Goal: Task Accomplishment & Management: Complete application form

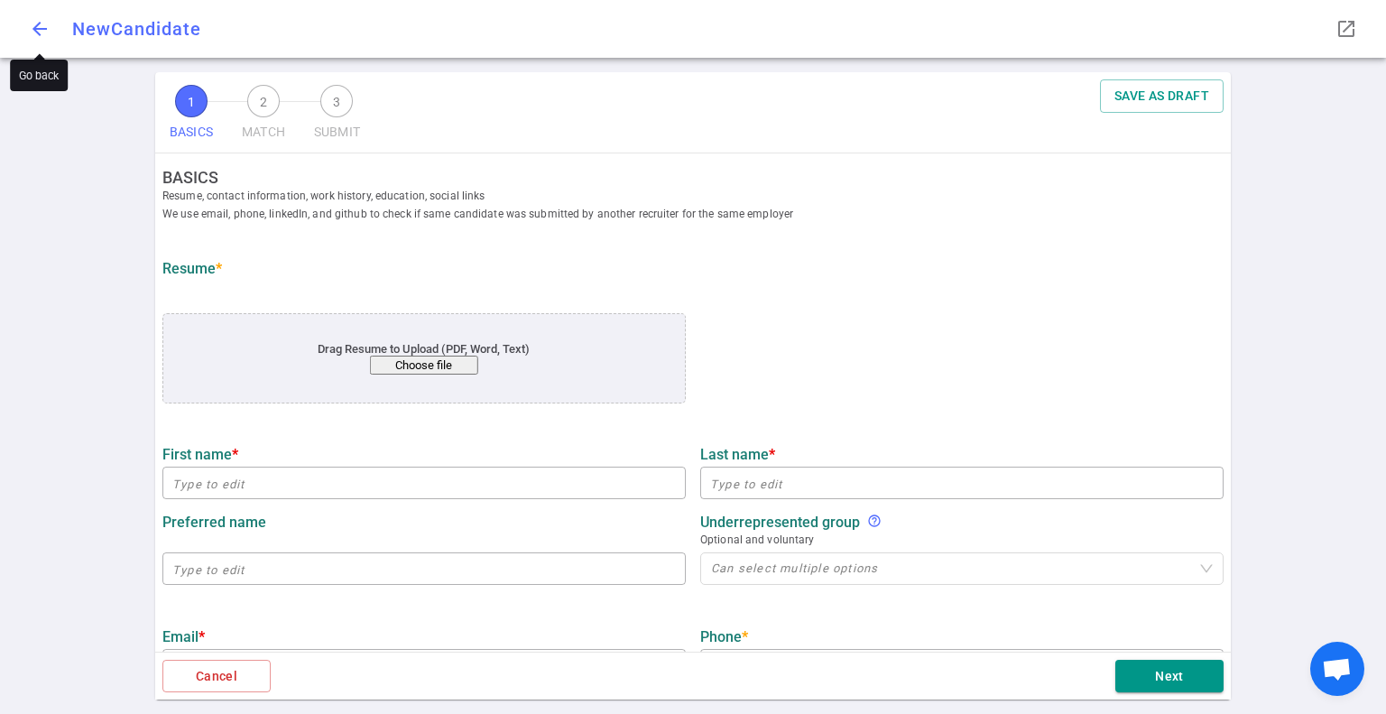
click at [31, 24] on span "arrow_back" at bounding box center [40, 29] width 22 height 22
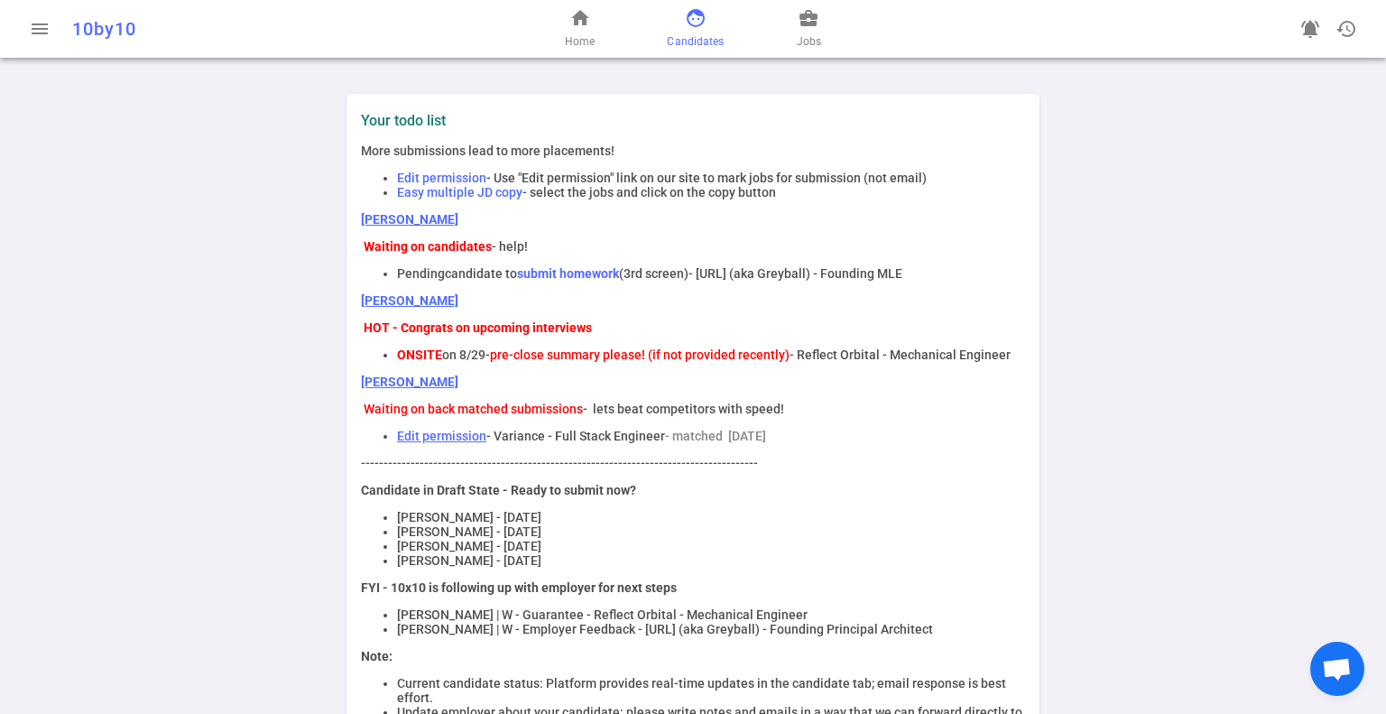
click at [689, 27] on span "face" at bounding box center [696, 18] width 22 height 22
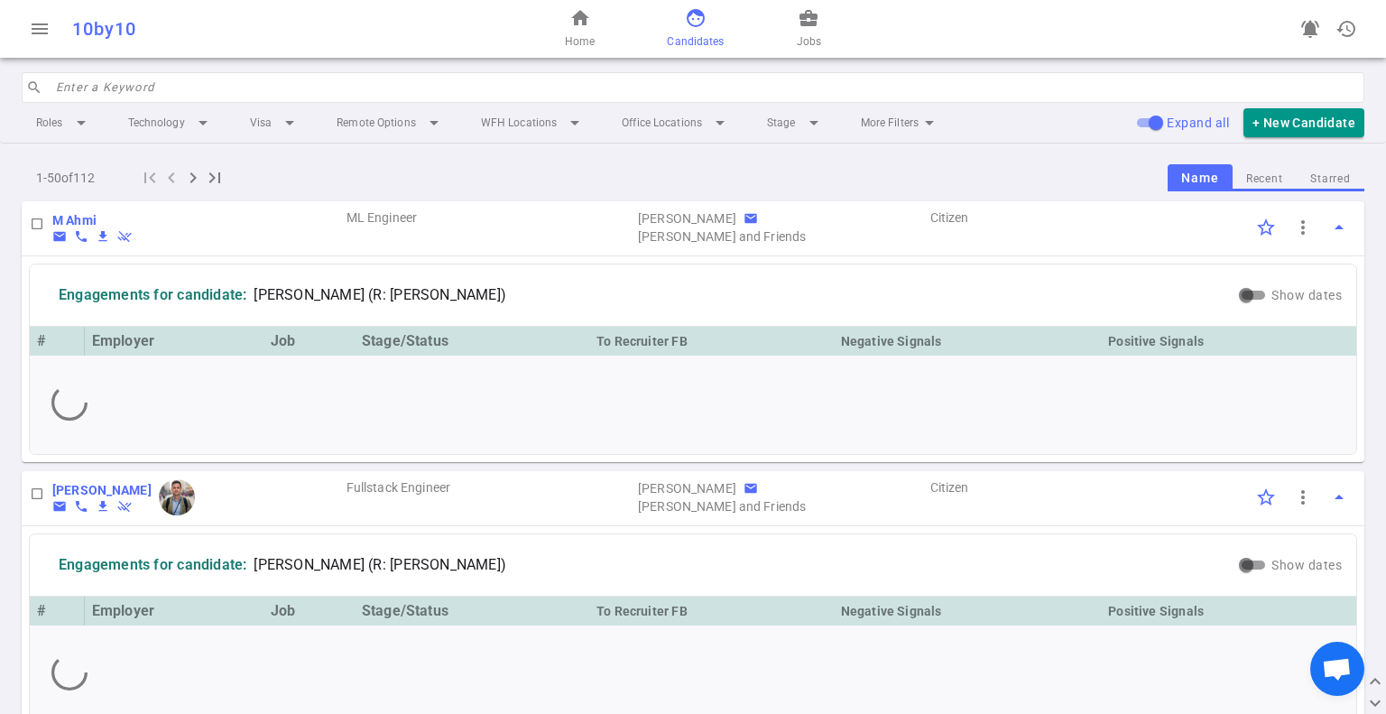
click at [143, 79] on input "search" at bounding box center [705, 87] width 1298 height 29
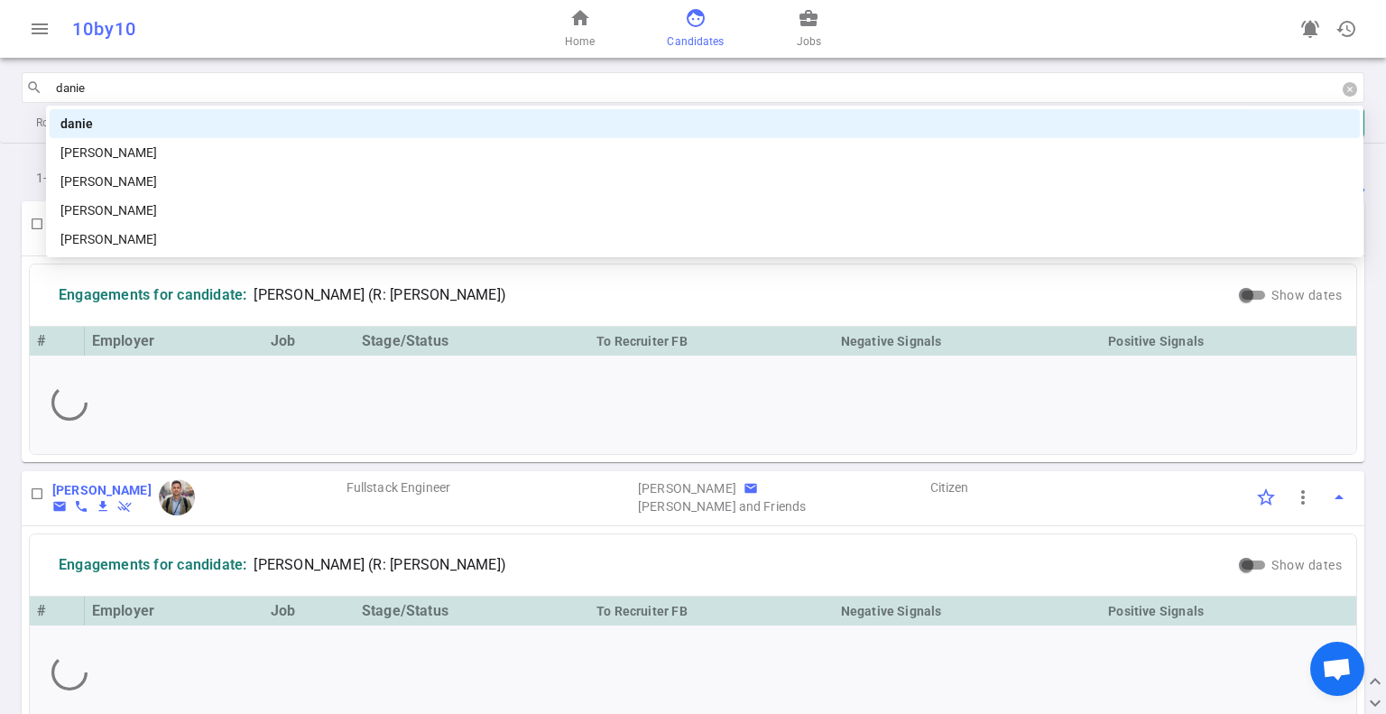
type input "daniel"
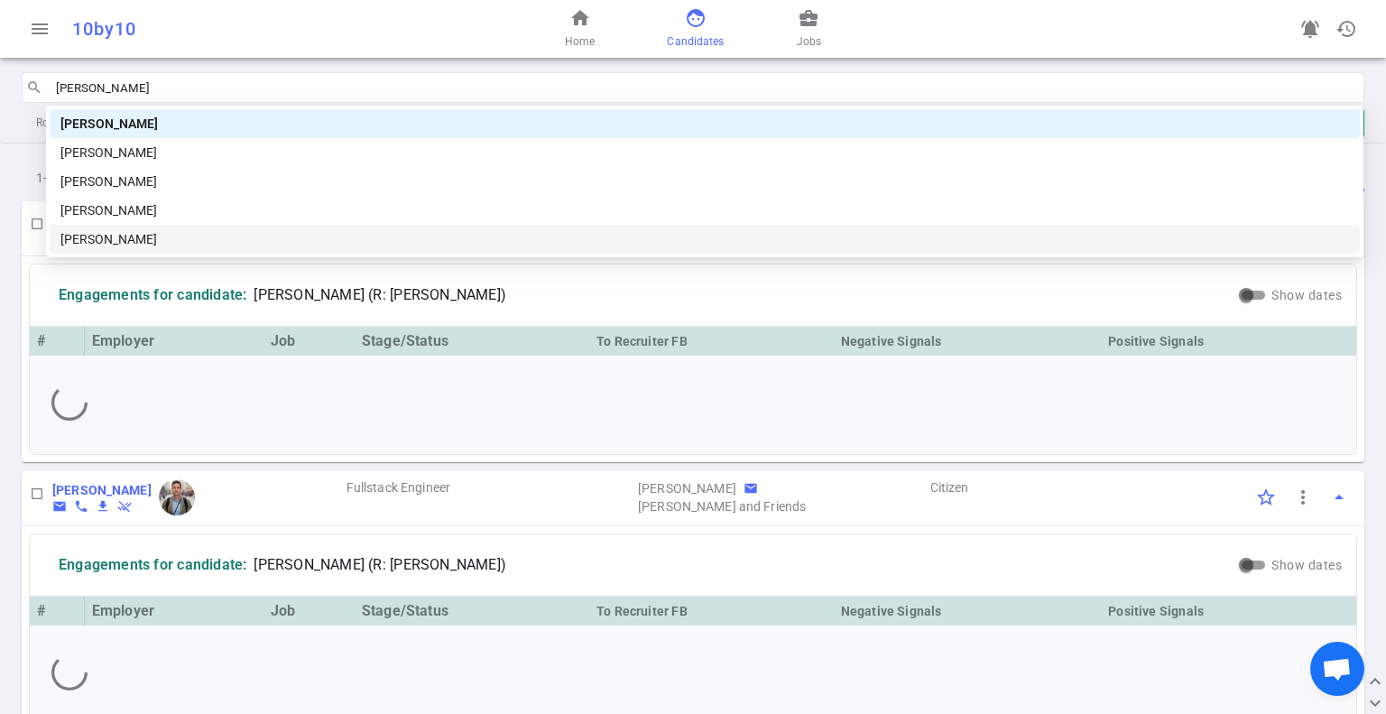
click at [141, 240] on div "Daniel Sudol" at bounding box center [704, 239] width 1289 height 20
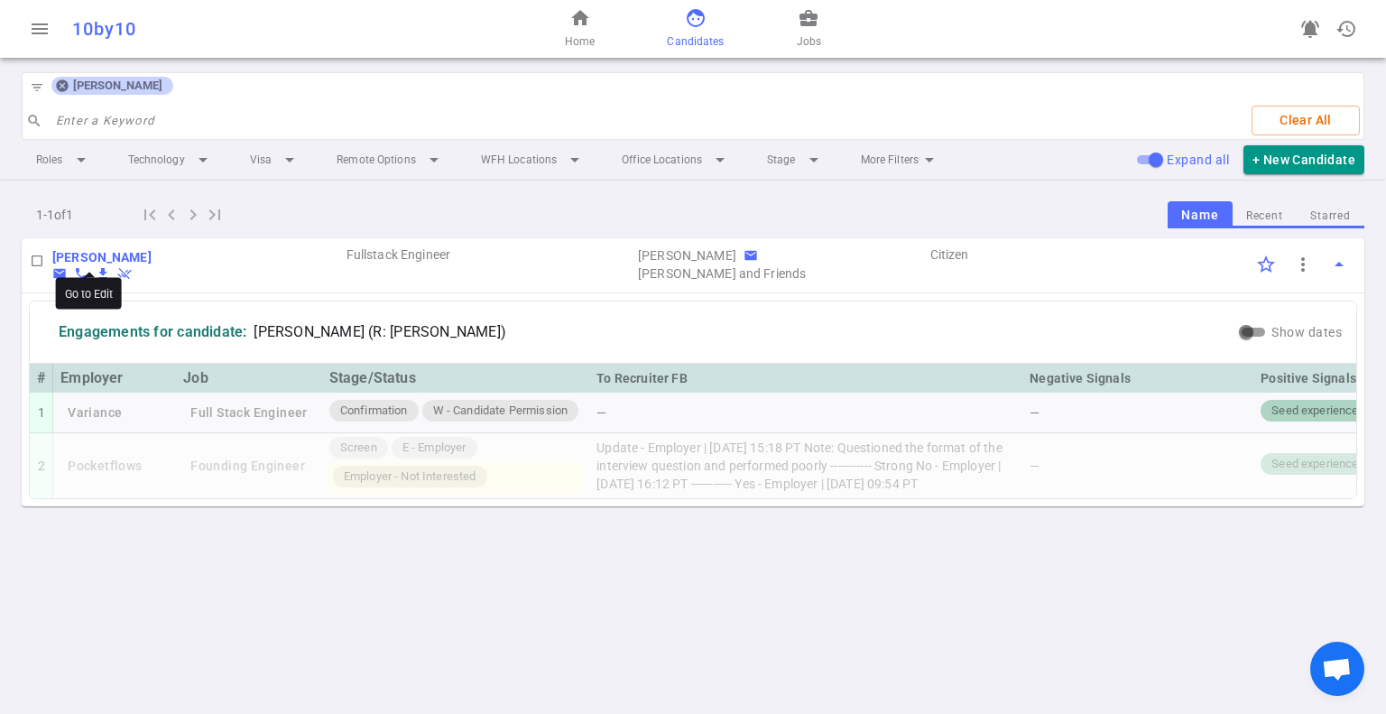
click at [76, 250] on b "Daniel Sudol" at bounding box center [101, 257] width 99 height 14
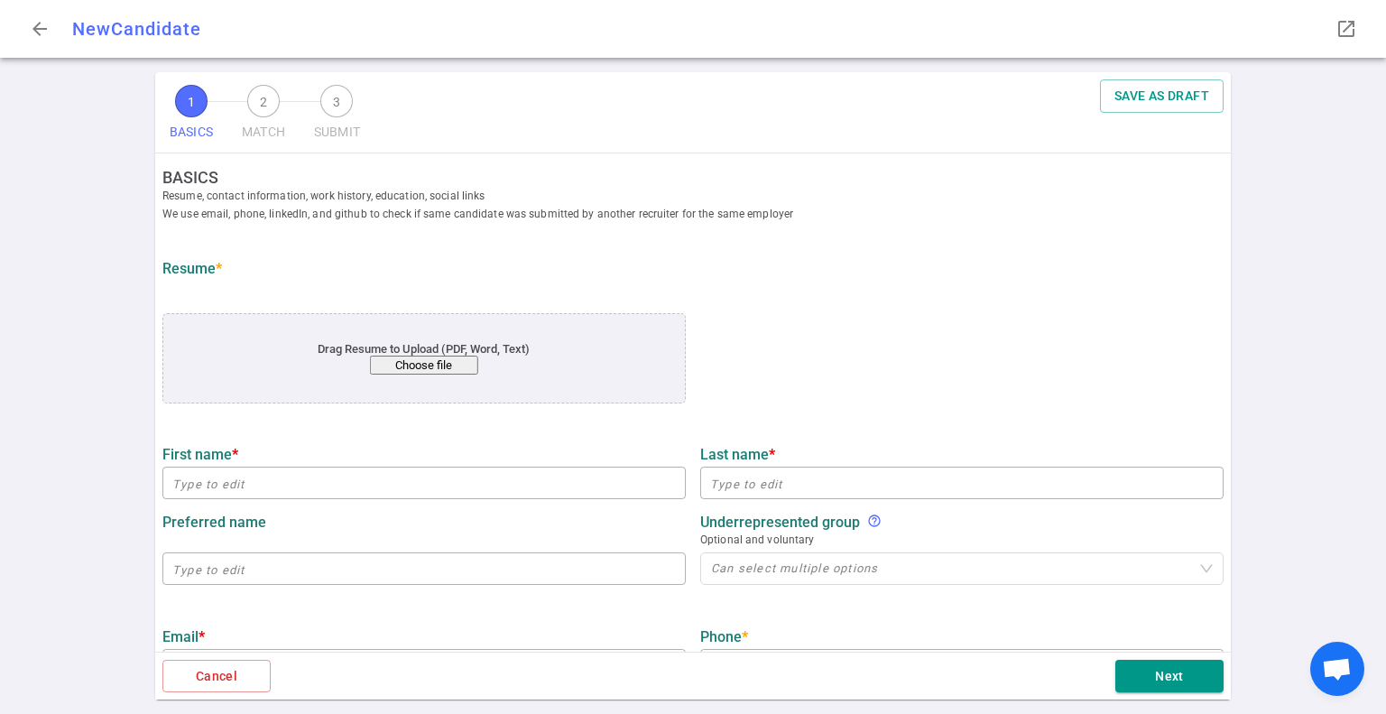
type input "Daniel"
type input "Sudol"
type input "dansudol@yahoo.com"
type input "+1 650-383-8140"
type input "https://www.linkedin.com/in/dan-sudol-a51b4b"
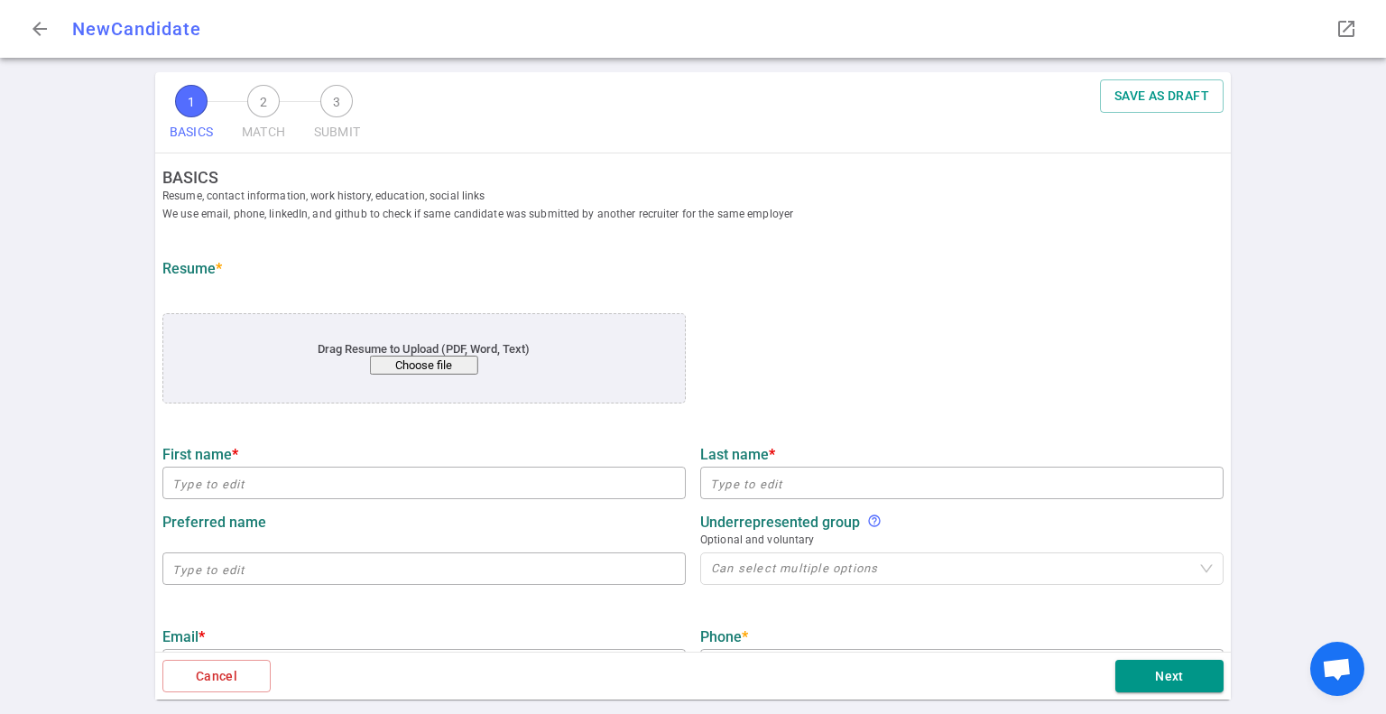
type textarea "peer2patent.org"
type textarea "Senior Ruby Rails Engineer"
type input "20.9"
type input "15"
type input "Brandeis University"
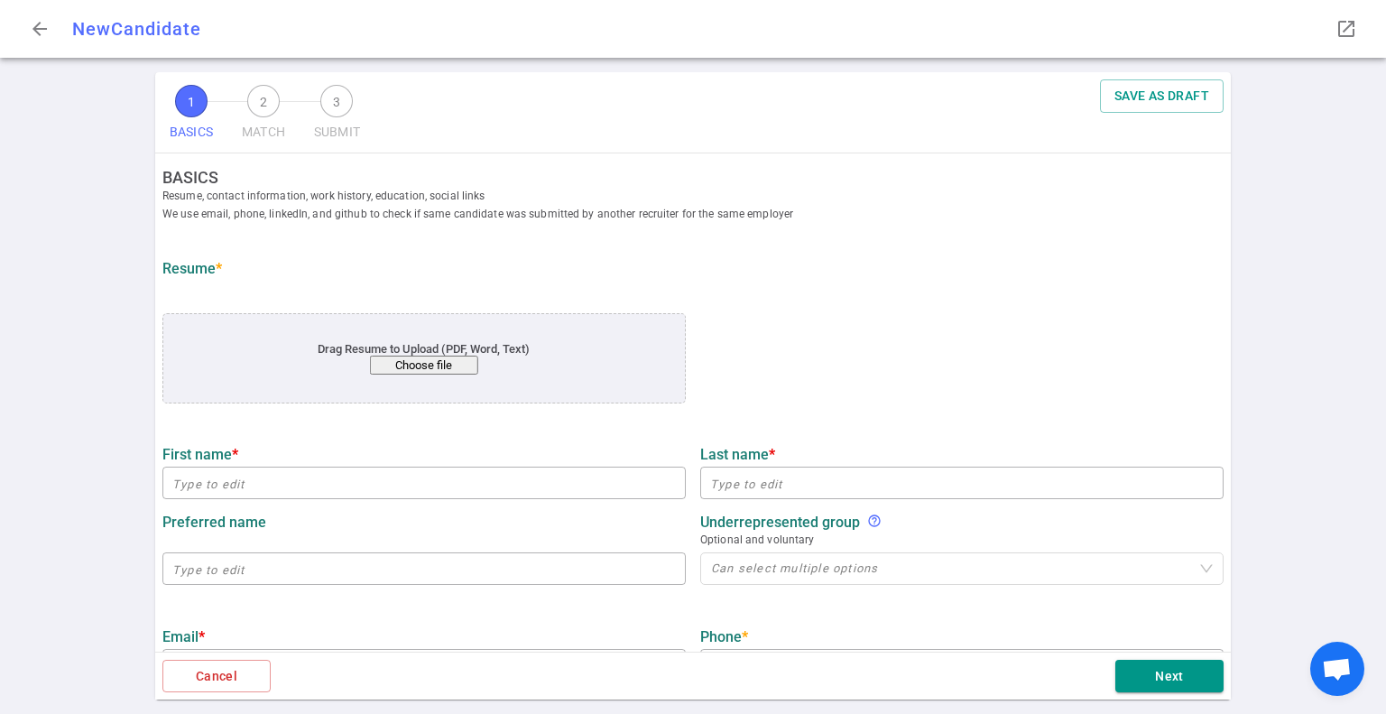
type input "Philosophy"
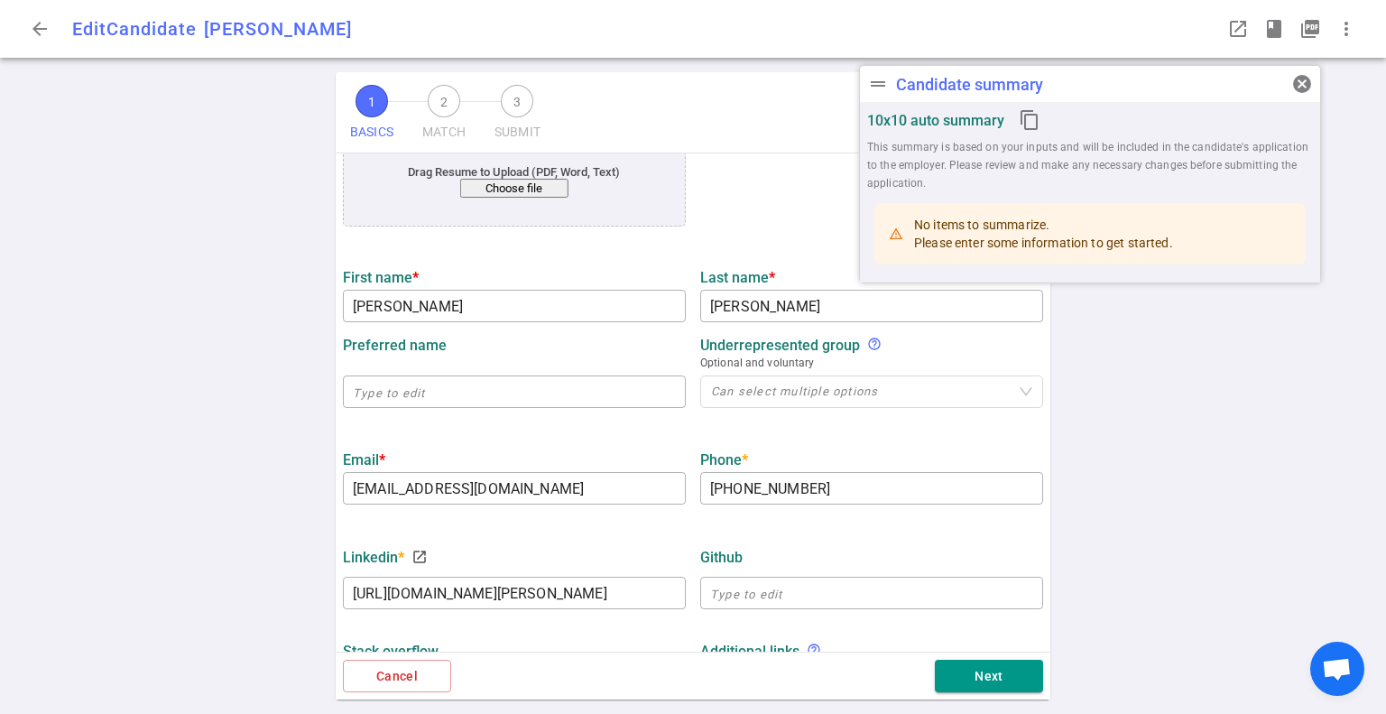
scroll to position [181, 0]
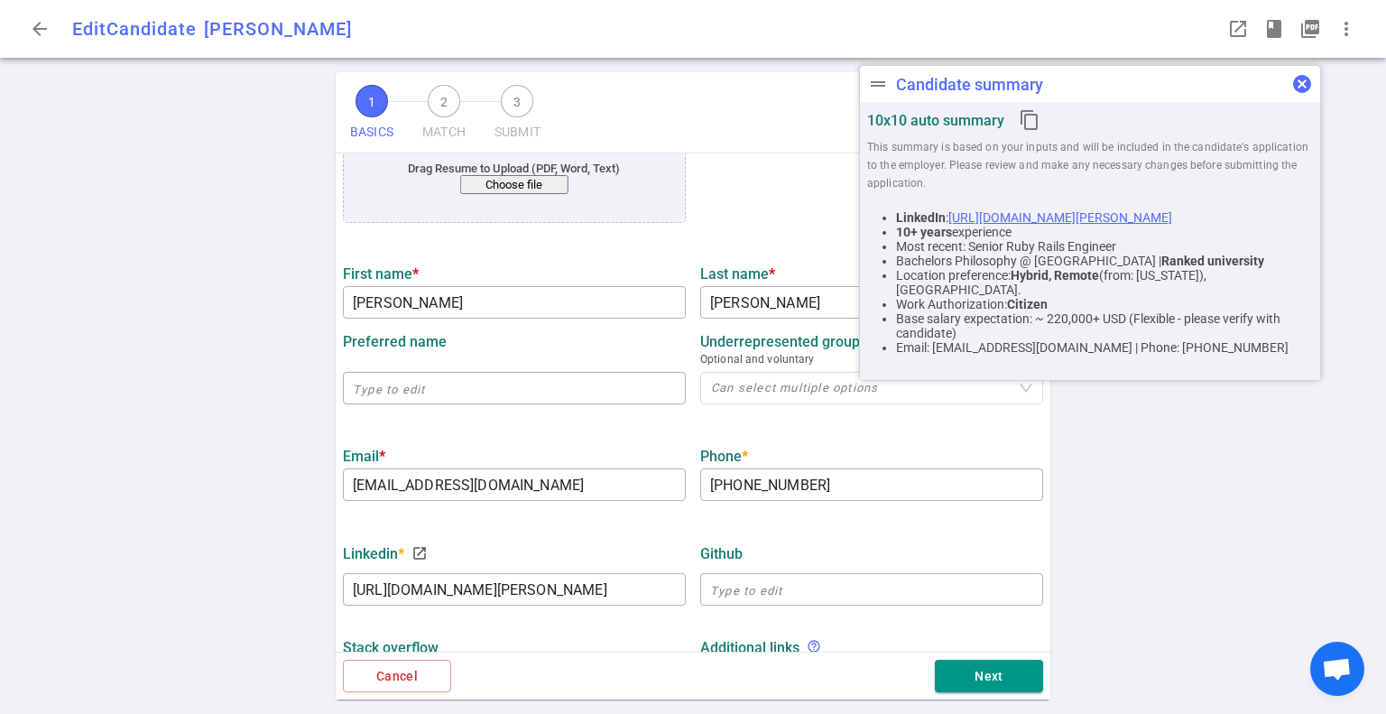
click at [1307, 82] on span "cancel" at bounding box center [1303, 84] width 22 height 22
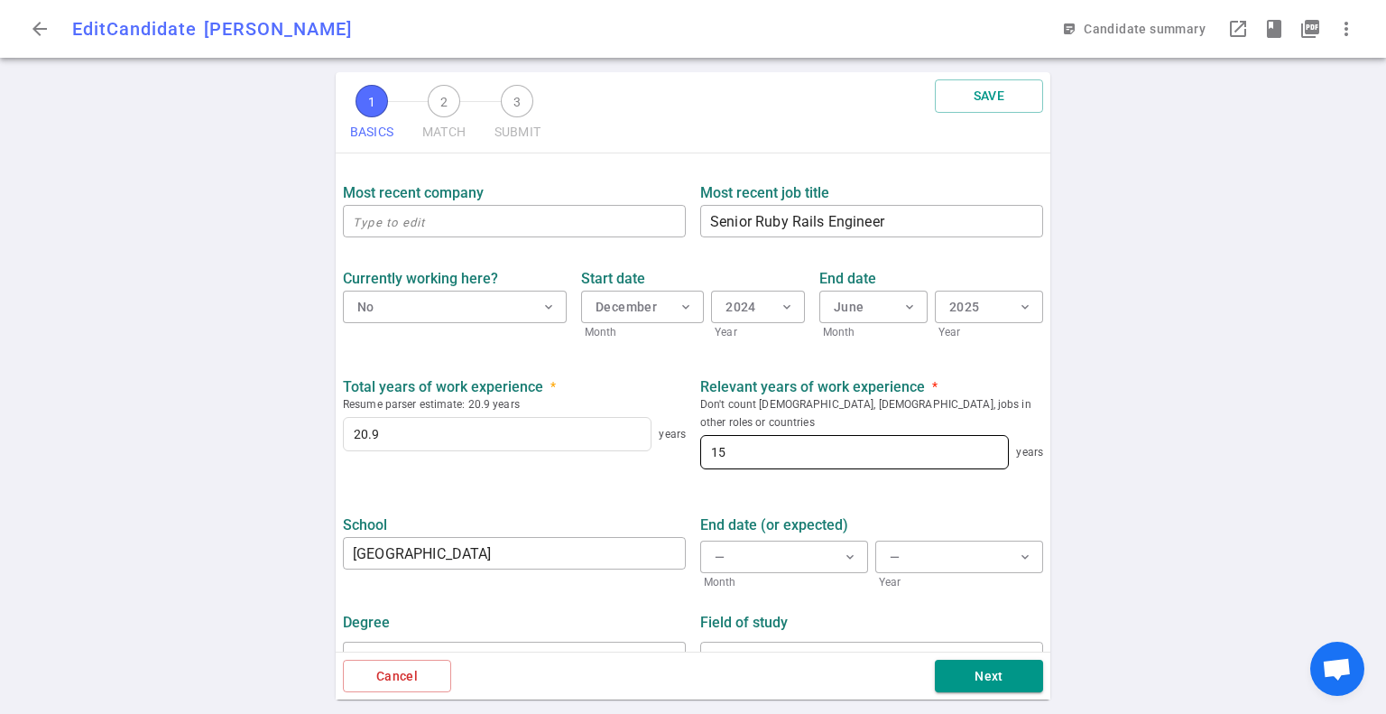
scroll to position [755, 0]
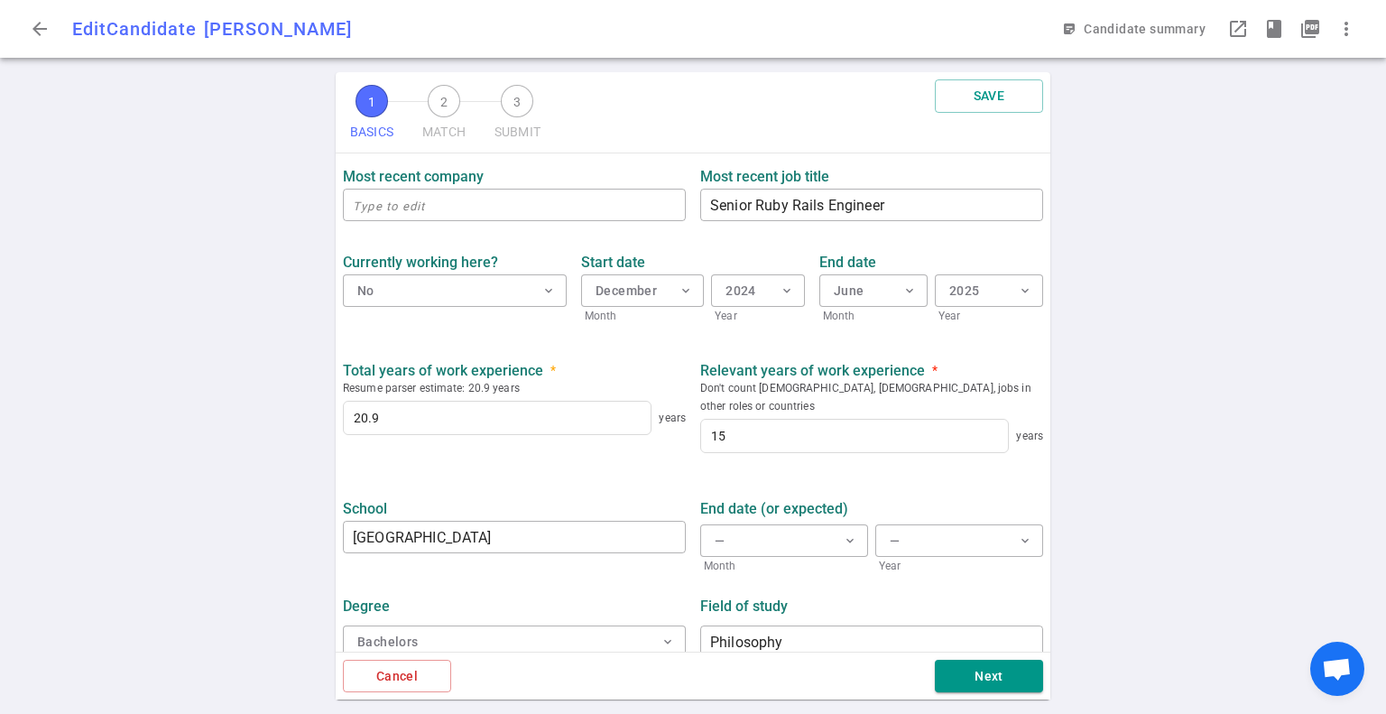
click at [1007, 695] on div "Cancel Next" at bounding box center [693, 676] width 715 height 49
click at [998, 680] on button "Next" at bounding box center [989, 676] width 108 height 33
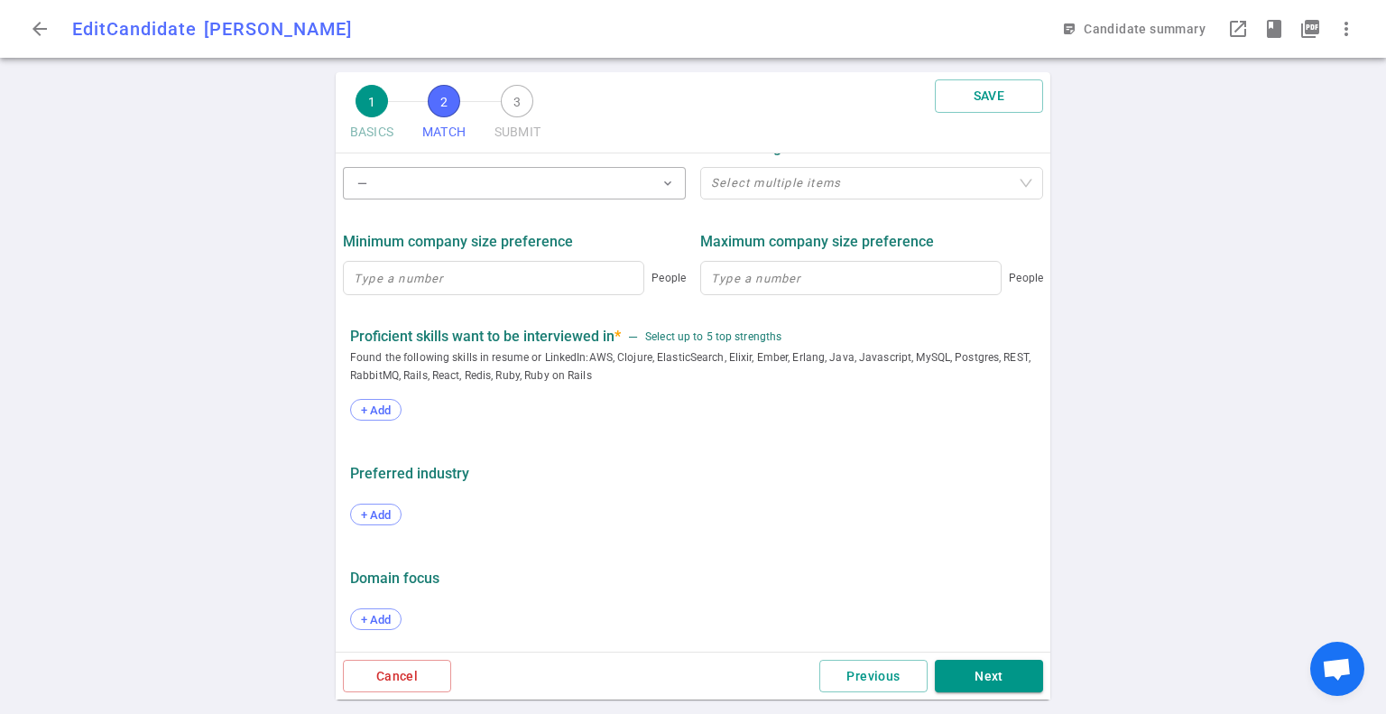
scroll to position [924, 0]
click at [998, 674] on button "Next" at bounding box center [989, 676] width 108 height 33
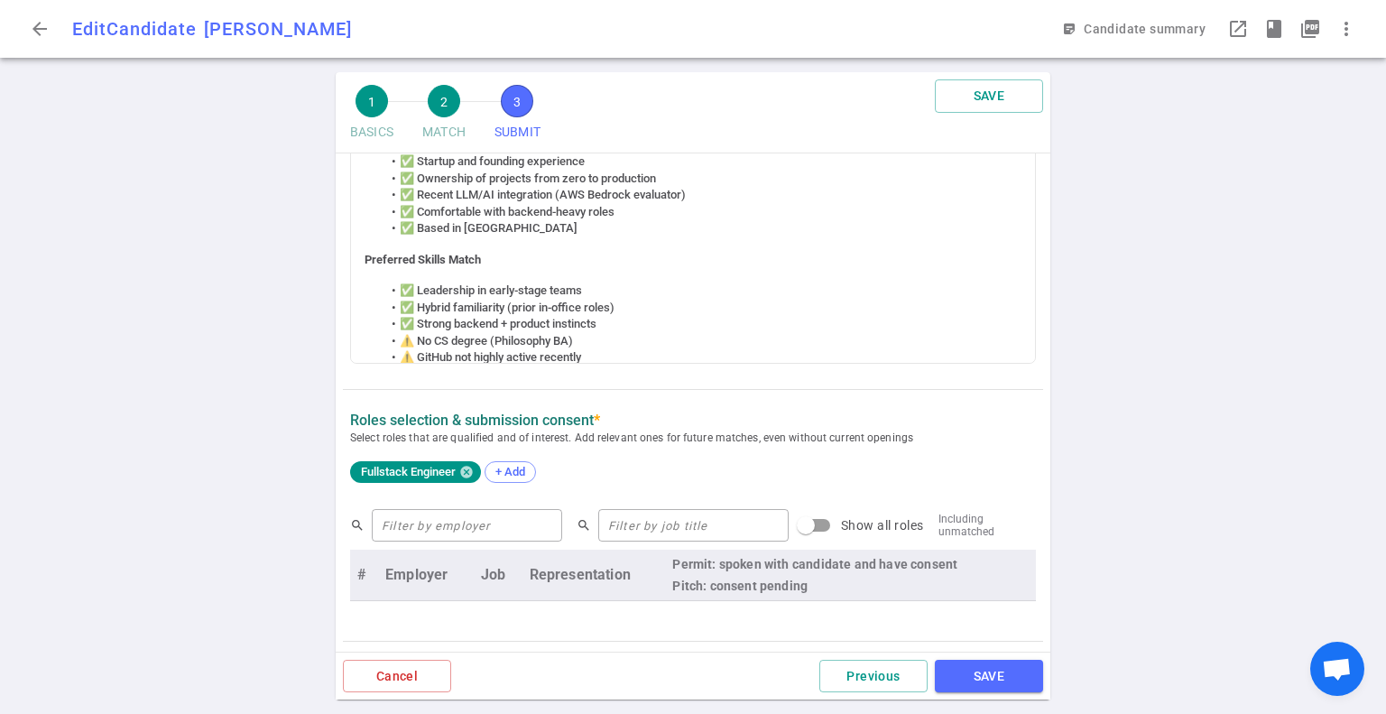
scroll to position [827, 0]
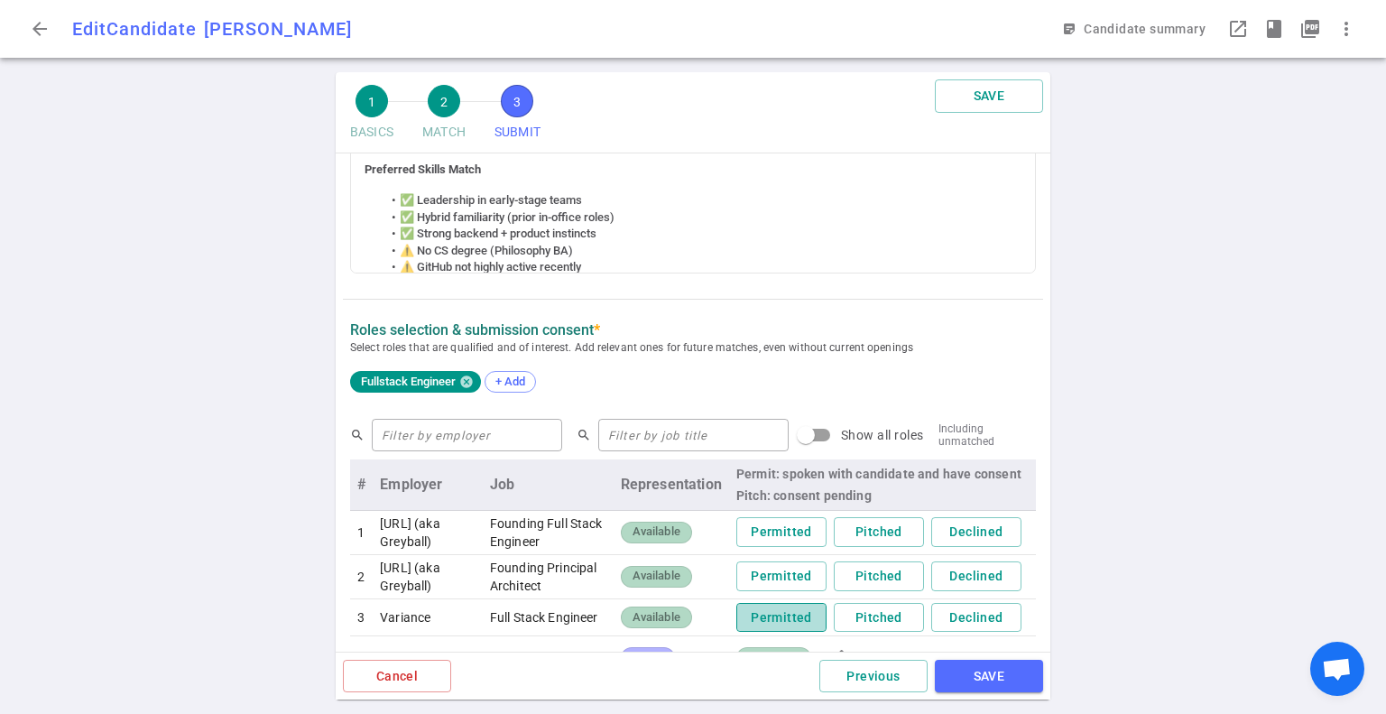
click at [769, 620] on button "Permitted" at bounding box center [781, 618] width 90 height 30
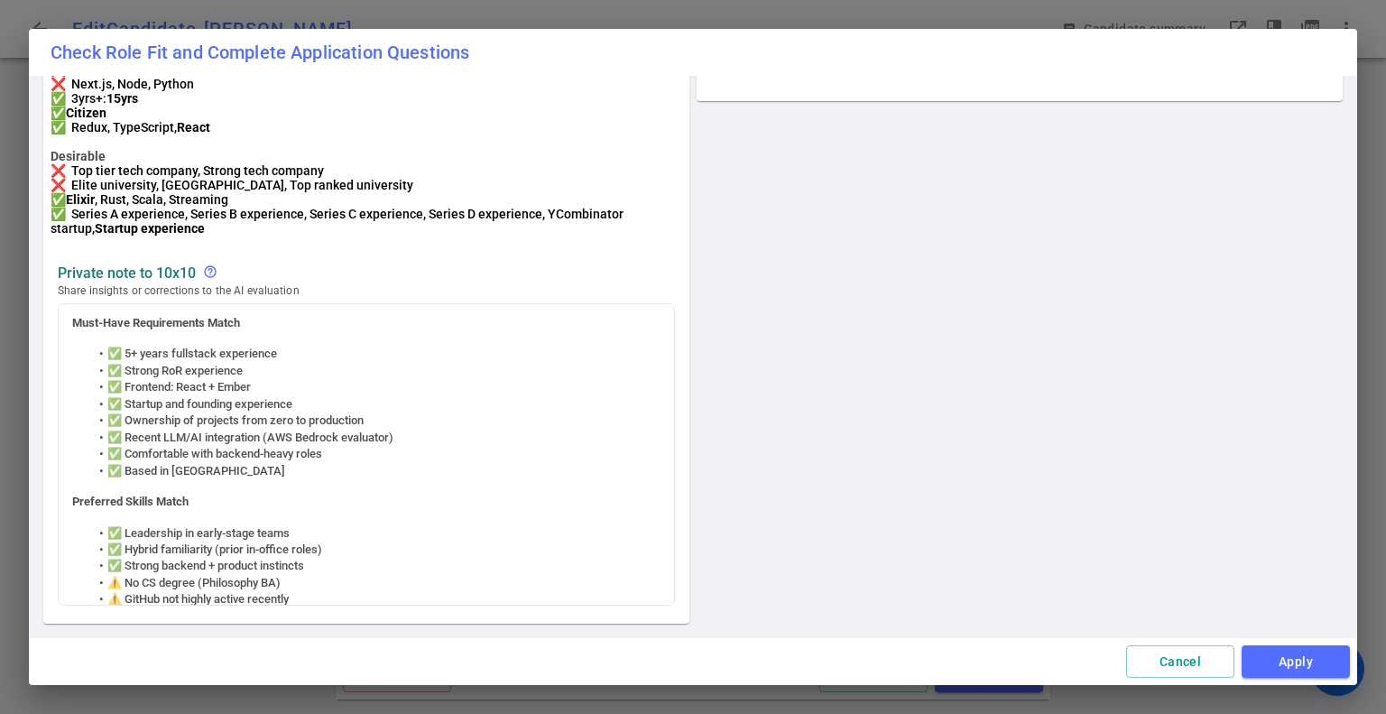
scroll to position [133, 0]
click at [1282, 660] on button "Apply" at bounding box center [1296, 661] width 108 height 33
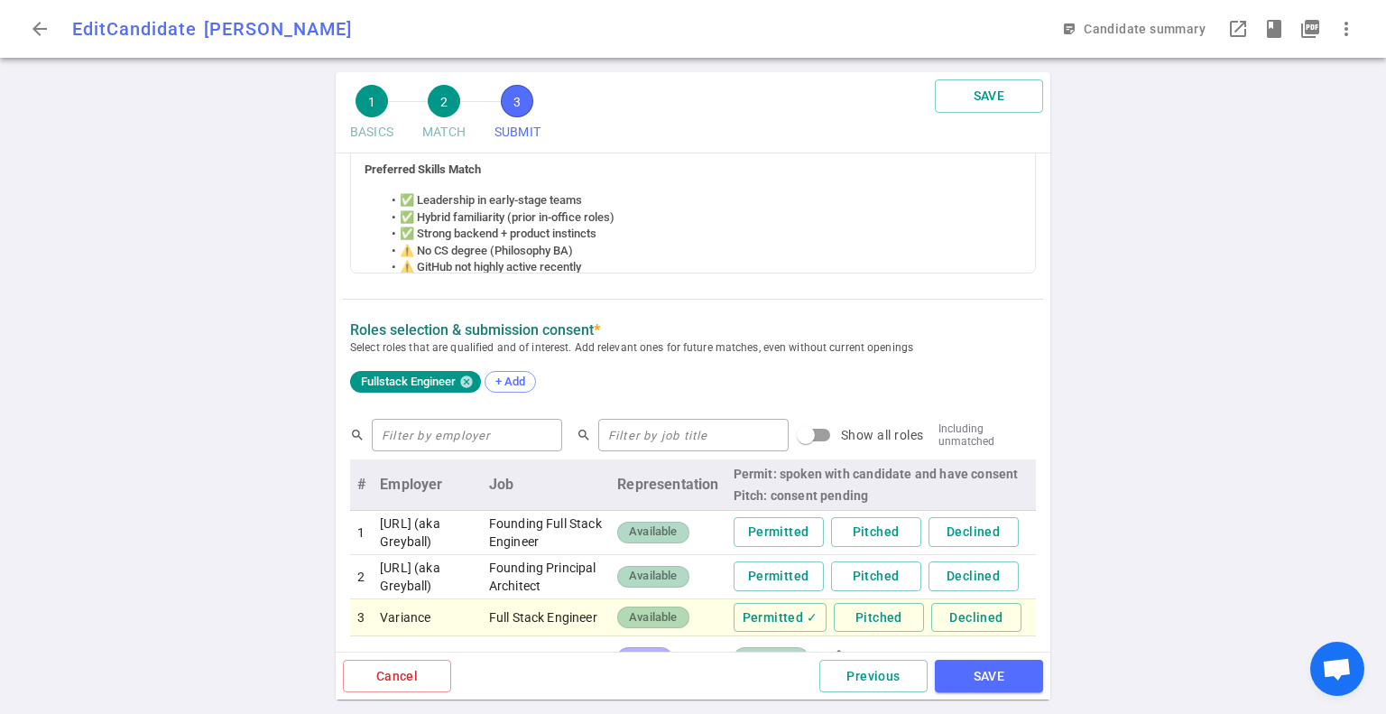
scroll to position [917, 0]
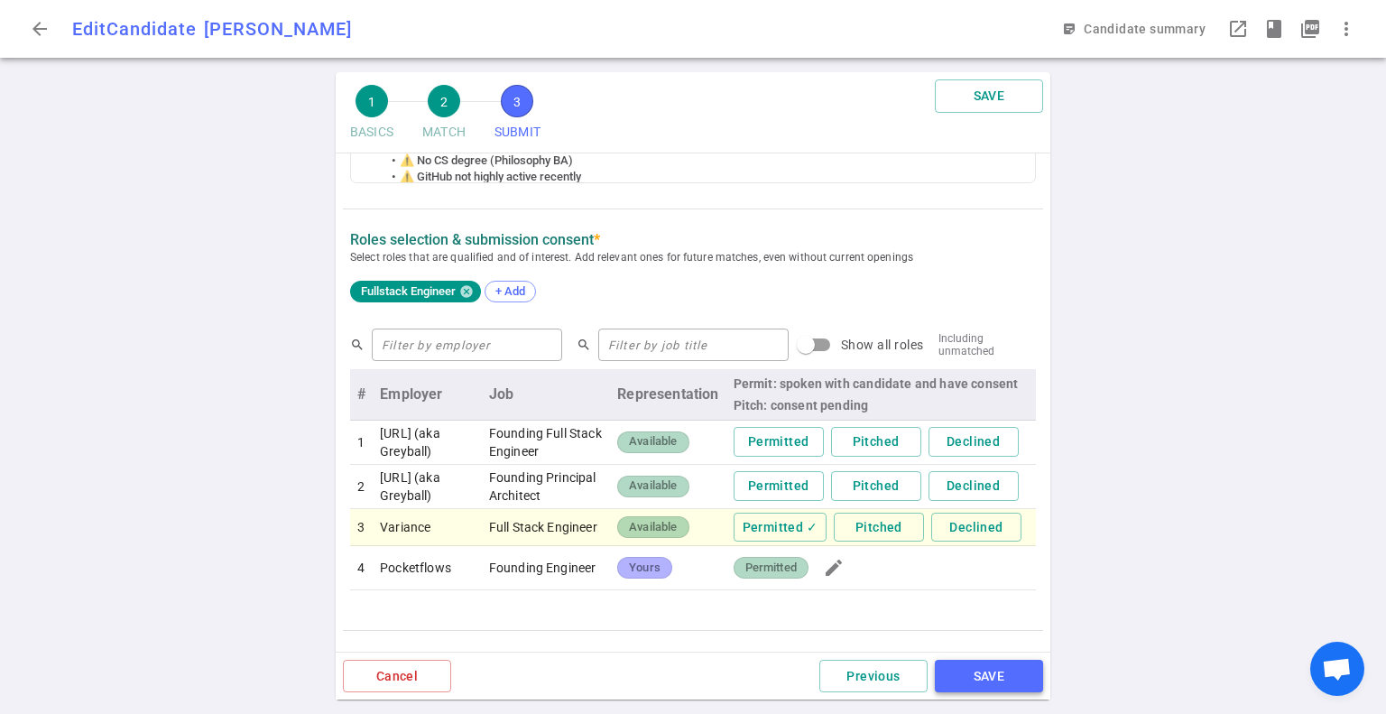
click at [1011, 682] on button "SAVE" at bounding box center [989, 676] width 108 height 33
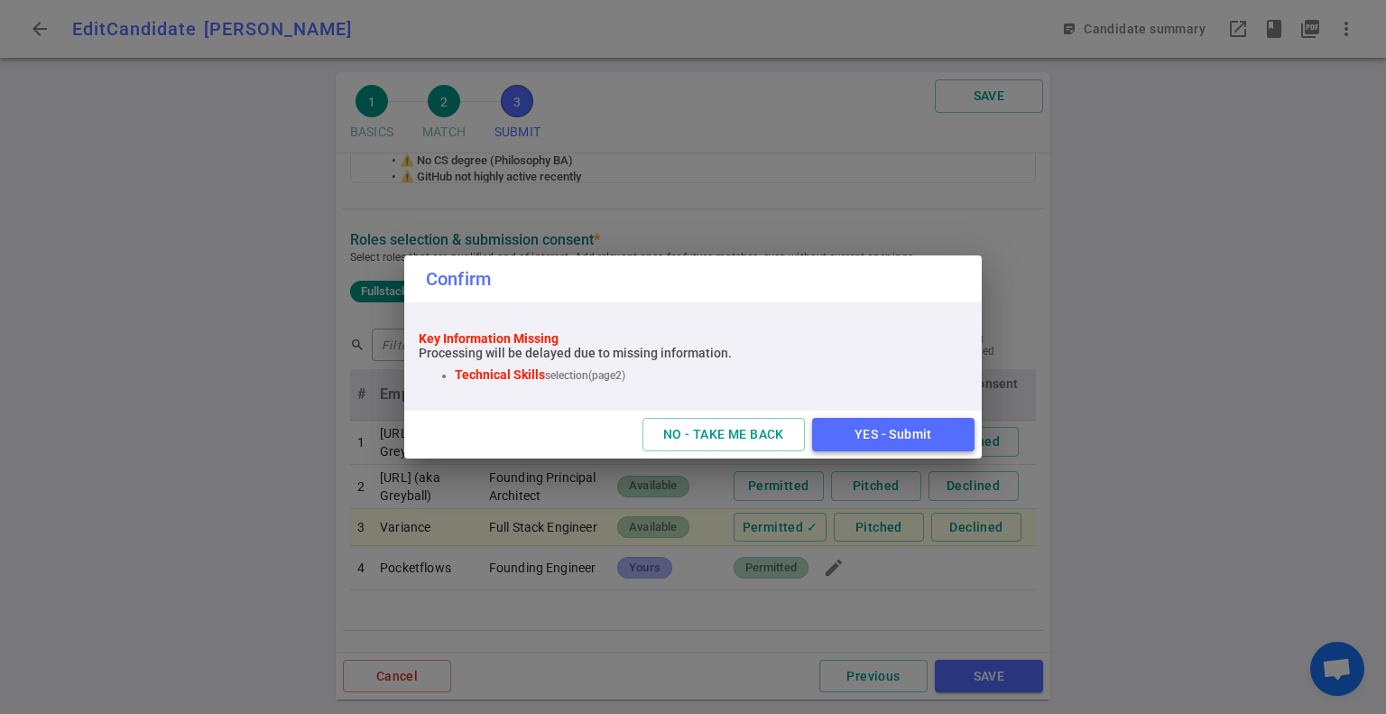
drag, startPoint x: 912, startPoint y: 442, endPoint x: 751, endPoint y: 334, distance: 194.5
click at [910, 440] on button "YES - Submit" at bounding box center [893, 434] width 162 height 33
